Goal: Find specific page/section: Find specific page/section

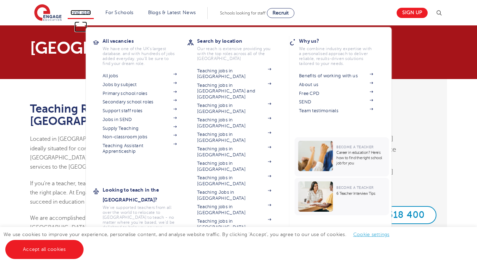
click at [88, 10] on link "Find jobs" at bounding box center [81, 12] width 21 height 5
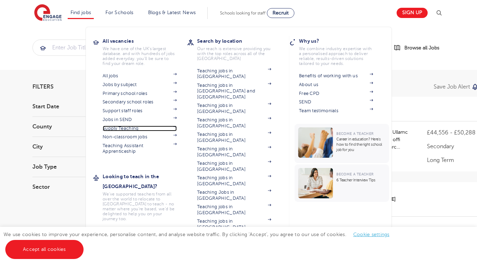
click at [133, 126] on link "Supply Teaching" at bounding box center [140, 129] width 74 height 6
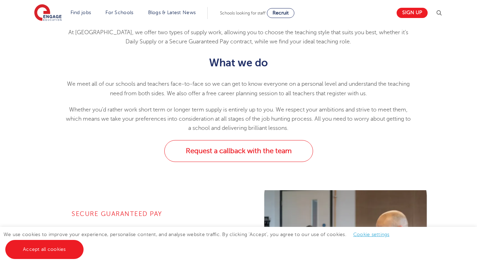
scroll to position [325, 0]
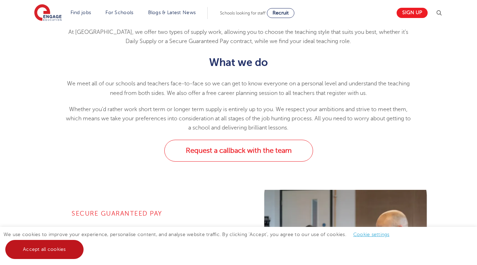
click at [65, 246] on link "Accept all cookies" at bounding box center [44, 249] width 78 height 19
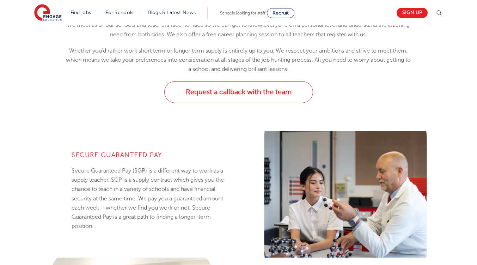
scroll to position [383, 0]
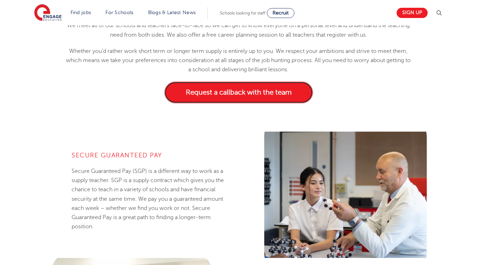
click at [223, 92] on link "Request a callback with the team" at bounding box center [238, 92] width 149 height 22
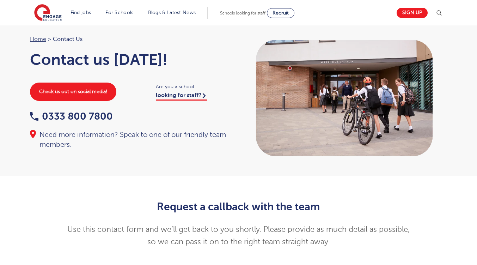
click at [162, 161] on div "Home > Contact Us Contact us [DATE]! Check us out on social media! Are you a sc…" at bounding box center [238, 98] width 431 height 127
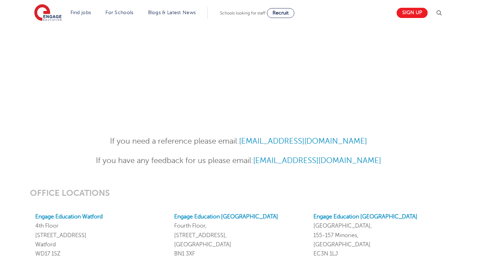
scroll to position [281, 0]
